Goal: Find specific page/section: Find specific page/section

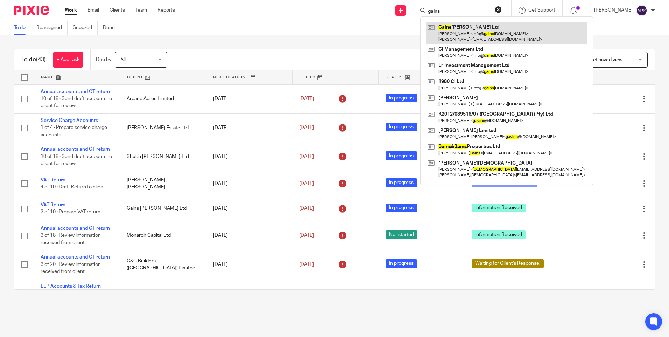
type input "gains"
click at [448, 33] on link at bounding box center [507, 33] width 162 height 22
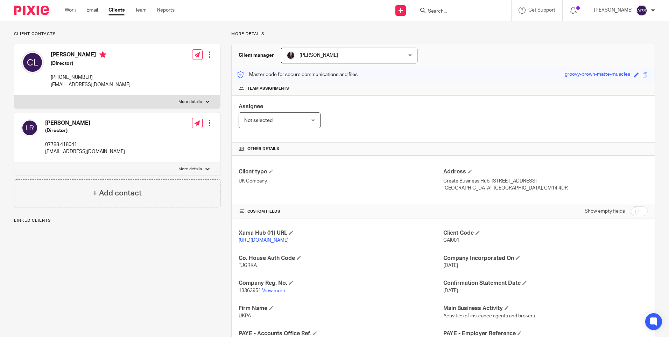
scroll to position [8, 0]
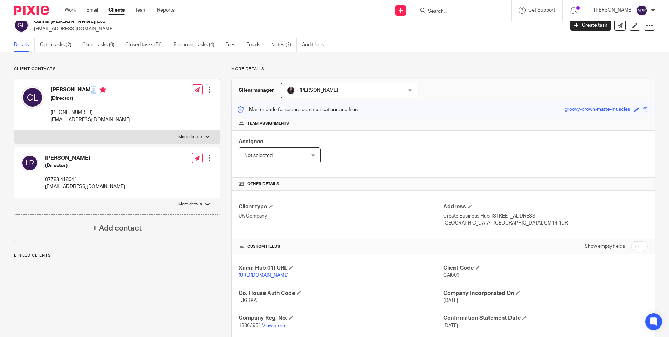
drag, startPoint x: 51, startPoint y: 87, endPoint x: 95, endPoint y: 87, distance: 44.1
click at [95, 87] on h4 "[PERSON_NAME]" at bounding box center [91, 90] width 80 height 9
copy h4 "[PERSON_NAME]"
drag, startPoint x: 47, startPoint y: 158, endPoint x: 93, endPoint y: 157, distance: 46.9
click at [93, 157] on h4 "[PERSON_NAME]" at bounding box center [85, 157] width 80 height 7
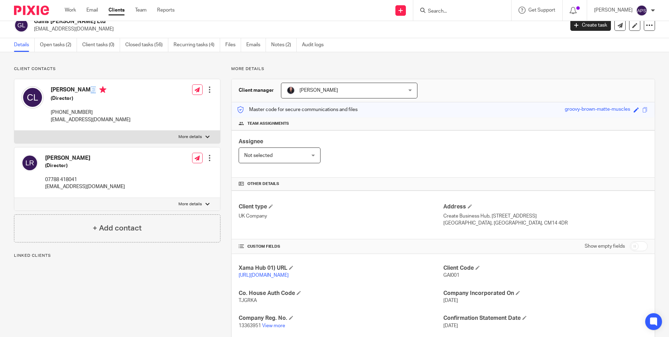
copy h4 "[PERSON_NAME]"
